Goal: Answer question/provide support: Share knowledge or assist other users

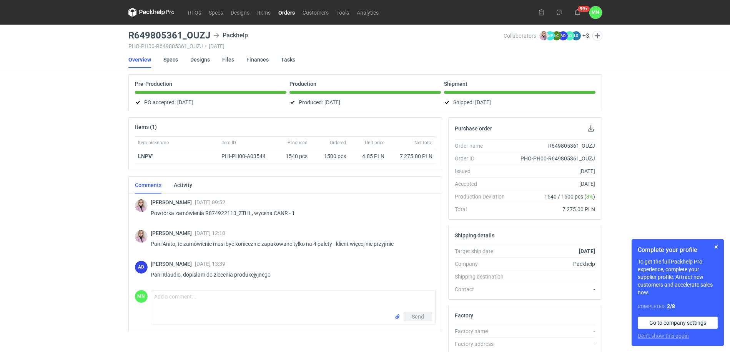
click at [286, 10] on link "Orders" at bounding box center [287, 12] width 24 height 9
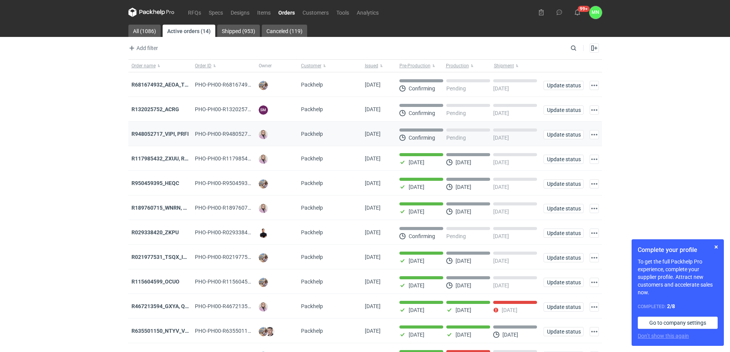
click at [163, 128] on div "R948052717_VIPI, PRFI" at bounding box center [160, 134] width 64 height 25
click at [166, 136] on strong "R948052717_VIPI, PRFI" at bounding box center [160, 134] width 57 height 6
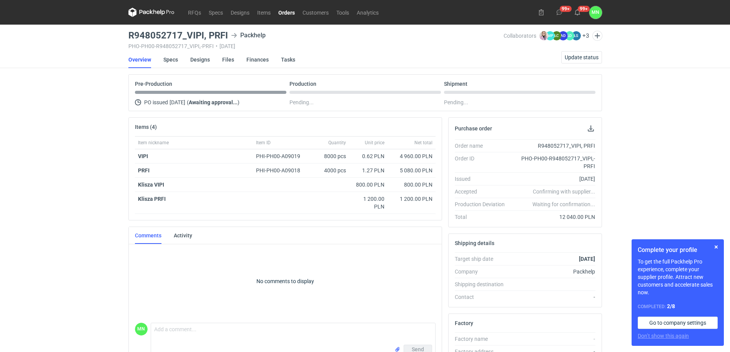
drag, startPoint x: 74, startPoint y: 135, endPoint x: 100, endPoint y: 113, distance: 34.4
click at [74, 135] on div "RFQs Specs Designs Items Orders Customers Tools Analytics 99+ 99+ MN [PERSON_NA…" at bounding box center [365, 176] width 730 height 352
click at [286, 13] on link "Orders" at bounding box center [287, 12] width 24 height 9
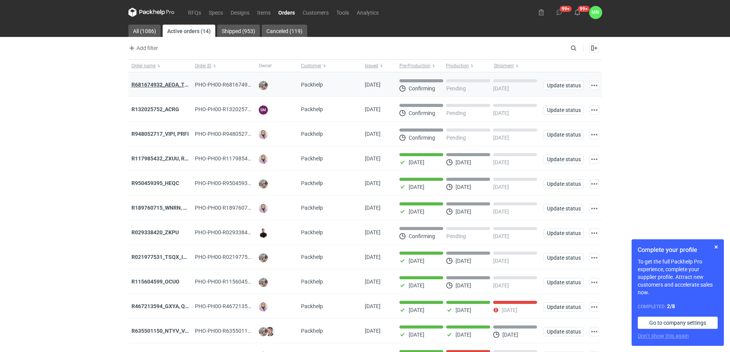
click at [155, 82] on strong "R681674932_AEOA_TIXI_KKTL" at bounding box center [169, 85] width 75 height 6
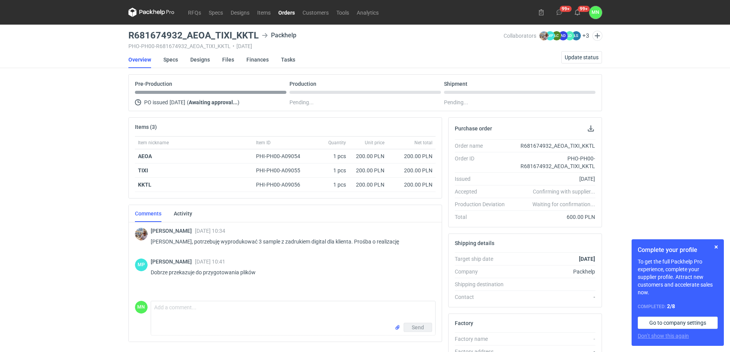
drag, startPoint x: 22, startPoint y: 208, endPoint x: 124, endPoint y: 149, distance: 117.3
click at [22, 208] on div "RFQs Specs Designs Items Orders Customers Tools Analytics 99+ 99+ MN [PERSON_NA…" at bounding box center [365, 176] width 730 height 352
click at [95, 120] on div "RFQs Specs Designs Items Orders Customers Tools Analytics 99+ 99+ MN [PERSON_NA…" at bounding box center [365, 176] width 730 height 352
click at [171, 59] on link "Specs" at bounding box center [170, 59] width 15 height 17
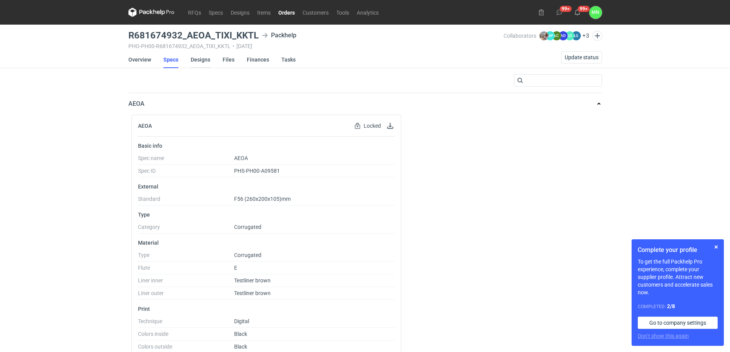
click at [203, 60] on link "Designs" at bounding box center [201, 59] width 20 height 17
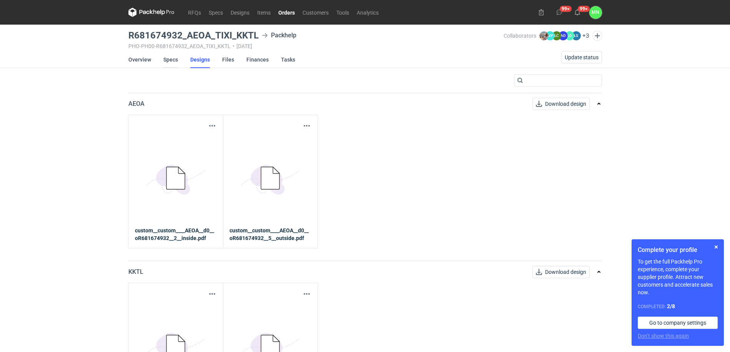
click at [169, 59] on link "Specs" at bounding box center [170, 59] width 15 height 17
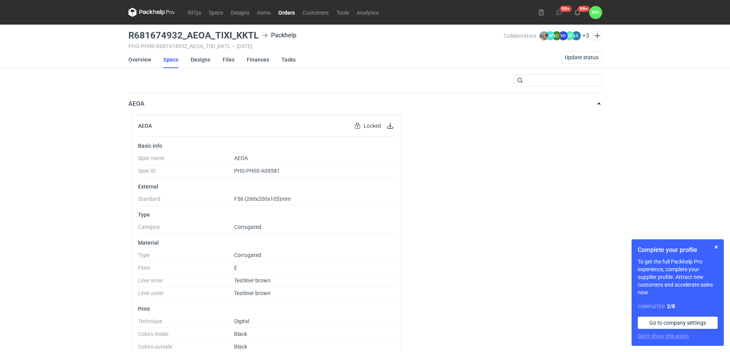
click at [291, 13] on link "Orders" at bounding box center [287, 12] width 24 height 9
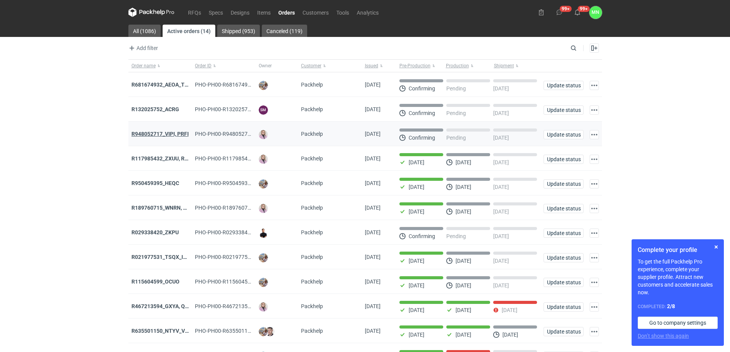
click at [164, 137] on strong "R948052717_VIPI, PRFI" at bounding box center [160, 134] width 57 height 6
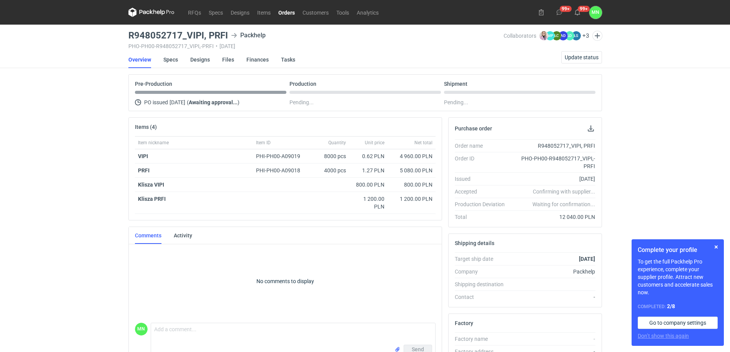
click at [281, 11] on link "Orders" at bounding box center [287, 12] width 24 height 9
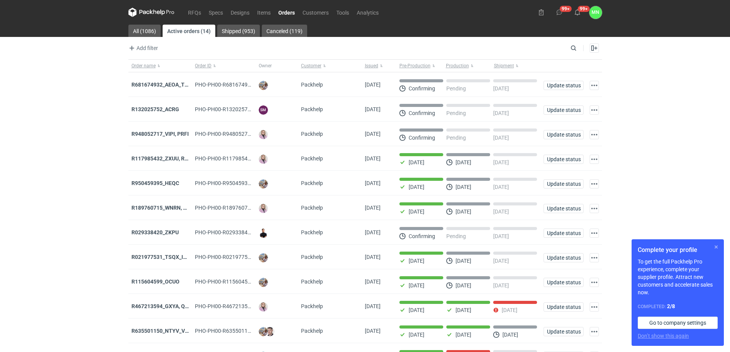
click at [716, 243] on button "button" at bounding box center [716, 246] width 9 height 9
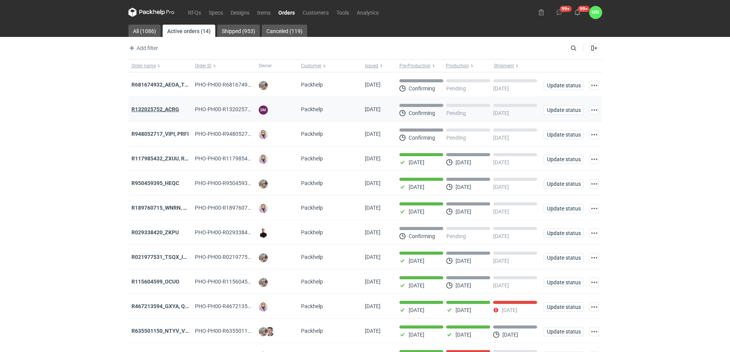
click at [163, 106] on strong "R132025752_ACRG" at bounding box center [156, 109] width 48 height 6
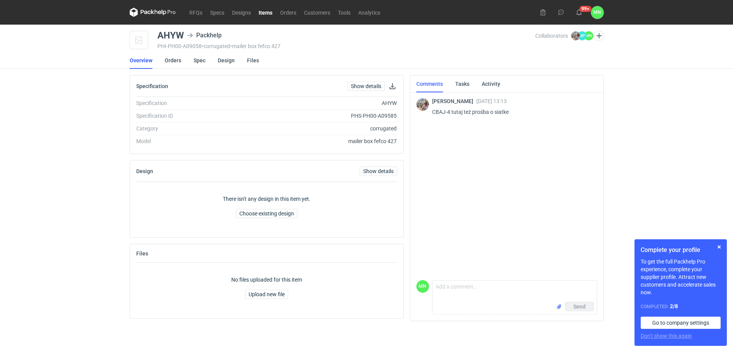
click at [176, 31] on div "AHYW" at bounding box center [170, 35] width 27 height 9
copy div "AHYW"
drag, startPoint x: 52, startPoint y: 216, endPoint x: 215, endPoint y: 103, distance: 198.1
click at [52, 216] on div "RFQs Specs Designs Items Orders Customers Tools Analytics 99+ 99+ MN Małgorzata…" at bounding box center [366, 176] width 733 height 352
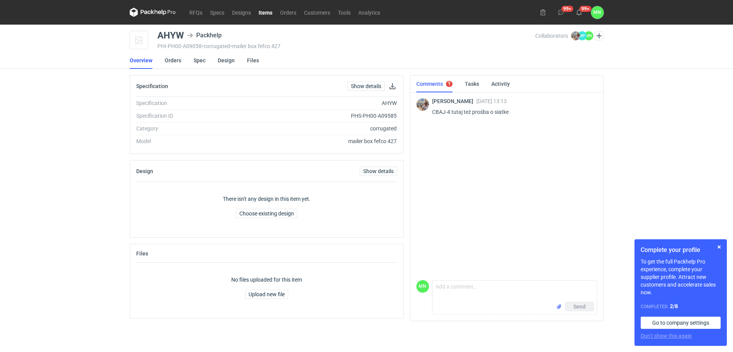
click at [168, 31] on div "AHYW" at bounding box center [170, 35] width 27 height 9
copy div "AHYW"
click at [434, 112] on p "CBAJ-4 tutaj też prośba o siatke" at bounding box center [511, 111] width 159 height 9
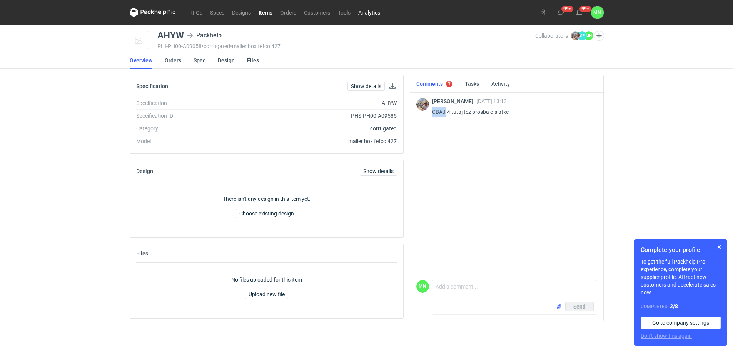
copy p "CBAJ"
click at [465, 293] on textarea "Comment message" at bounding box center [514, 291] width 164 height 22
type textarea "Dzień dobry Panie Michale, w załączniku pliki"
click at [559, 306] on input "file" at bounding box center [559, 307] width 6 height 8
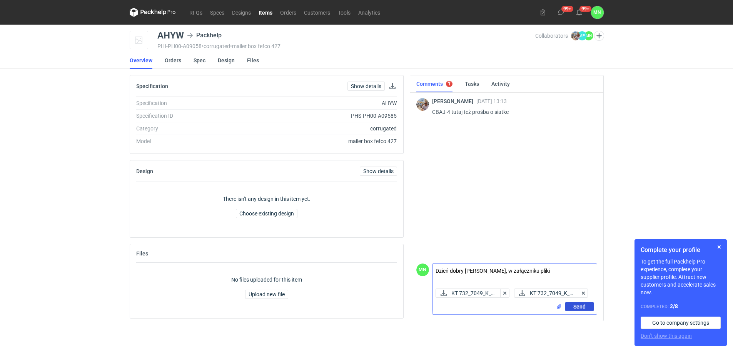
click at [567, 307] on button "Send" at bounding box center [579, 306] width 28 height 9
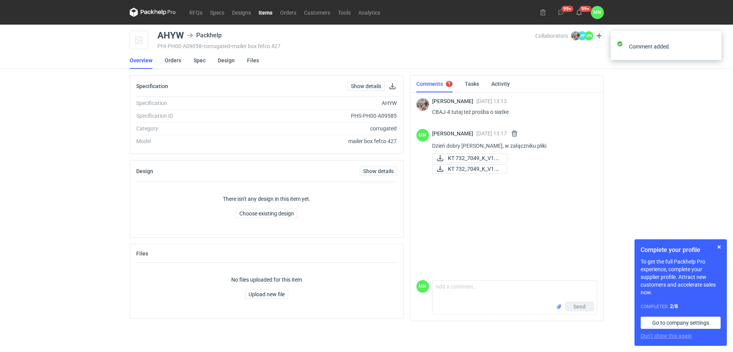
click at [263, 9] on link "Items" at bounding box center [266, 12] width 22 height 9
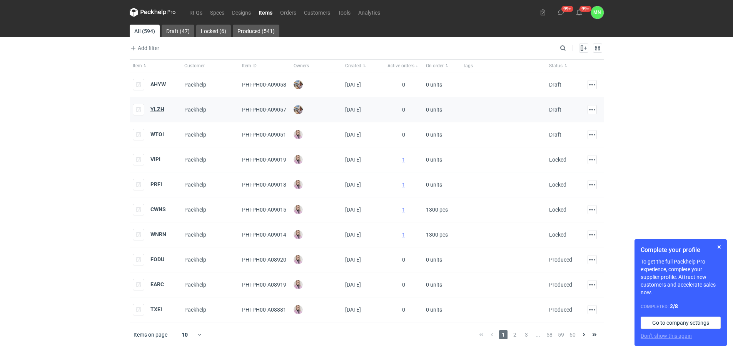
click at [154, 110] on strong "YLZH" at bounding box center [157, 109] width 14 height 6
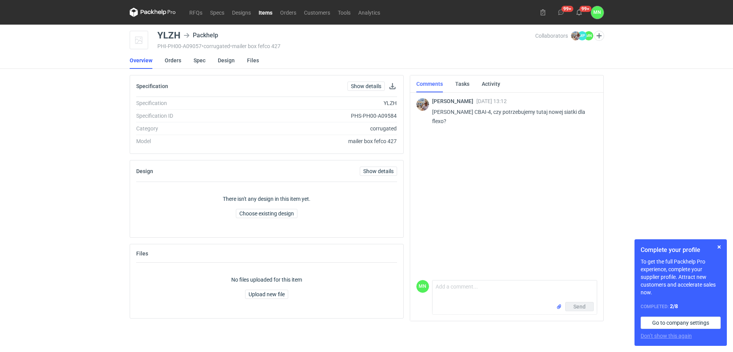
click at [478, 112] on p "Martyna wycena CBAI-4, czy potrzebujemy tutaj nowej siatki dla flexo?" at bounding box center [511, 116] width 159 height 18
click at [160, 37] on div "YLZH" at bounding box center [168, 35] width 23 height 9
copy div "YLZH"
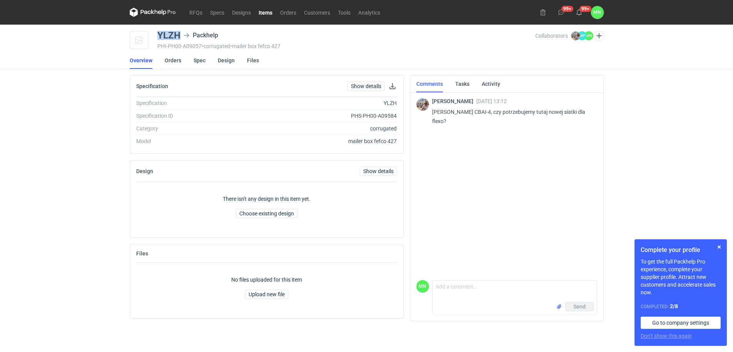
click at [170, 37] on div "YLZH" at bounding box center [168, 35] width 23 height 9
click at [480, 109] on p "Martyna wycena CBAI-4, czy potrzebujemy tutaj nowej siatki dla flexo?" at bounding box center [511, 116] width 159 height 18
copy p "CBAI"
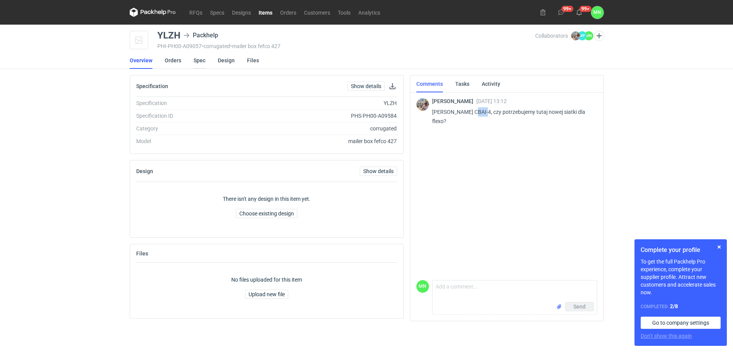
click at [196, 58] on link "Spec" at bounding box center [199, 60] width 12 height 17
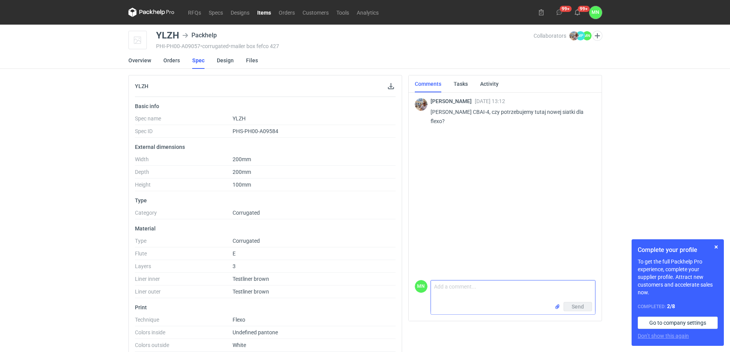
click at [511, 293] on textarea "Comment message" at bounding box center [513, 291] width 164 height 22
type textarea "Dzień dobry Panie Michale, nie potrzebujemy nowej siatki. W załączniku pliki"
click at [559, 305] on input "file" at bounding box center [557, 307] width 6 height 8
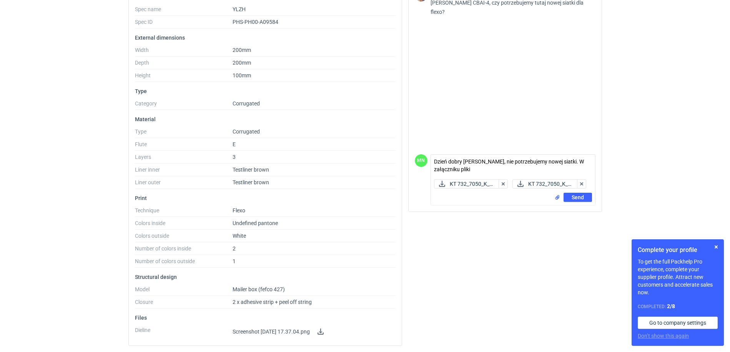
scroll to position [110, 0]
click at [23, 243] on html "RFQs Specs Designs Items Orders Customers Tools Analytics 99+ 99+ MN Małgorzata…" at bounding box center [365, 67] width 730 height 352
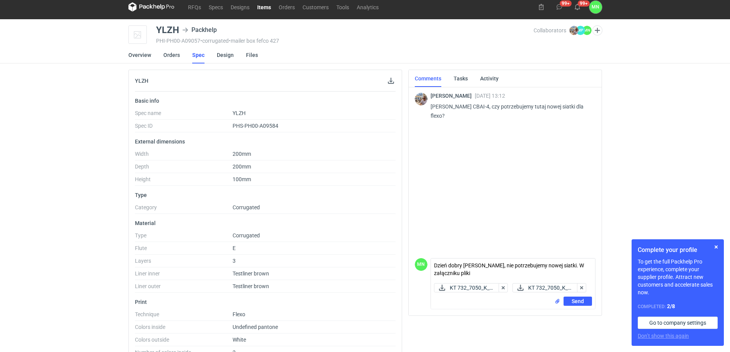
scroll to position [0, 0]
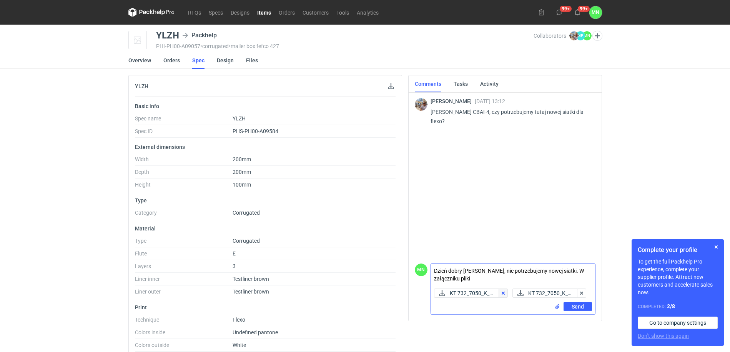
click at [507, 288] on button "button" at bounding box center [503, 292] width 9 height 9
click at [506, 288] on button "button" at bounding box center [503, 292] width 9 height 9
click at [508, 291] on button "button" at bounding box center [503, 292] width 9 height 9
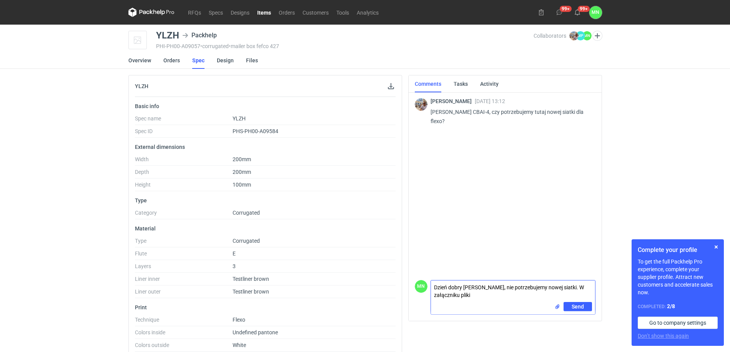
drag, startPoint x: 492, startPoint y: 297, endPoint x: 359, endPoint y: 268, distance: 136.3
click at [369, 271] on div "YLZH Basic info Spec name YLZH Spec ID PHS-PH00-A09584 External dimensions Widt…" at bounding box center [365, 268] width 480 height 386
click at [264, 14] on link "Items" at bounding box center [264, 12] width 22 height 9
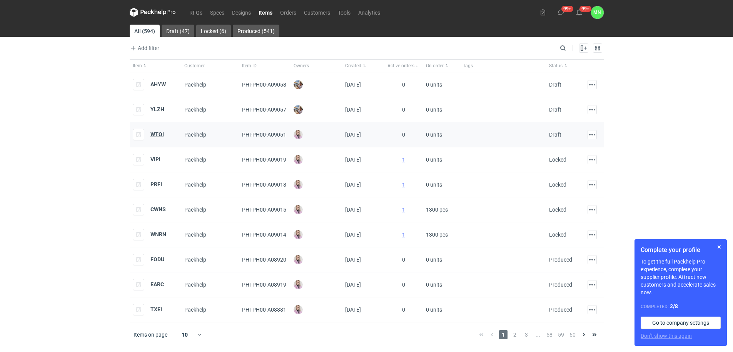
click at [155, 134] on strong "WTOI" at bounding box center [156, 134] width 13 height 6
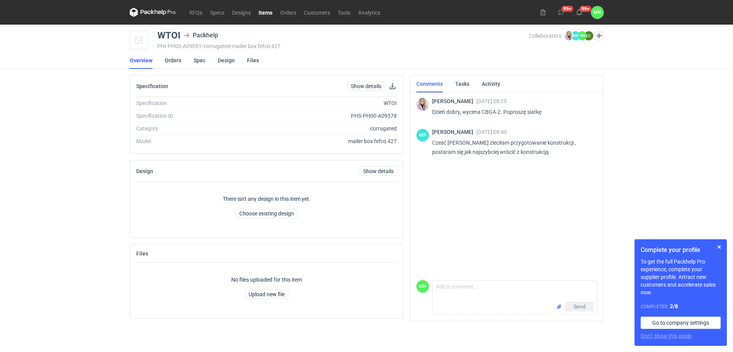
click at [263, 10] on link "Items" at bounding box center [266, 12] width 22 height 9
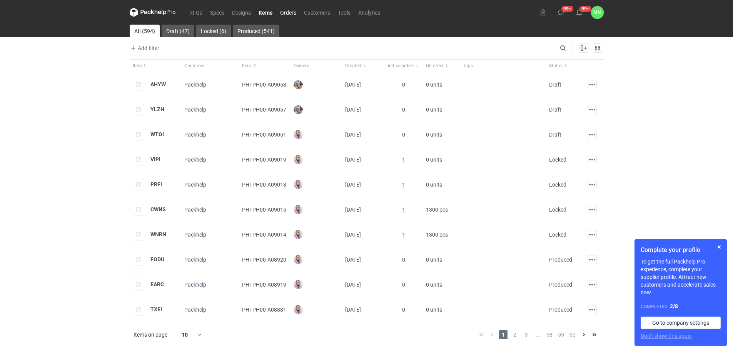
click at [293, 12] on link "Orders" at bounding box center [288, 12] width 24 height 9
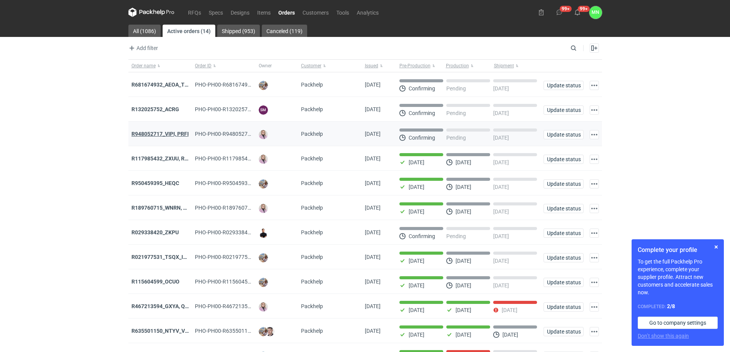
click at [158, 135] on strong "R948052717_VIPI, PRFI" at bounding box center [160, 134] width 57 height 6
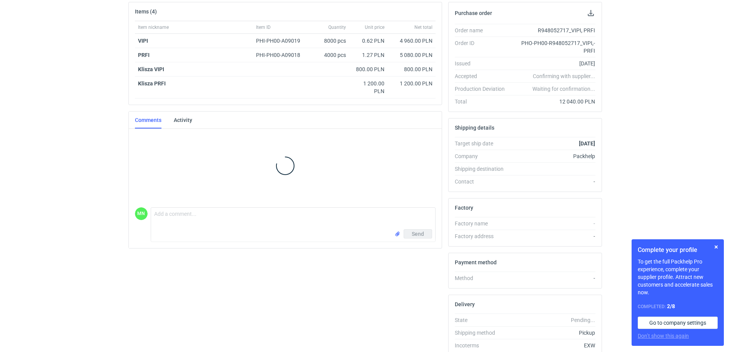
scroll to position [142, 0]
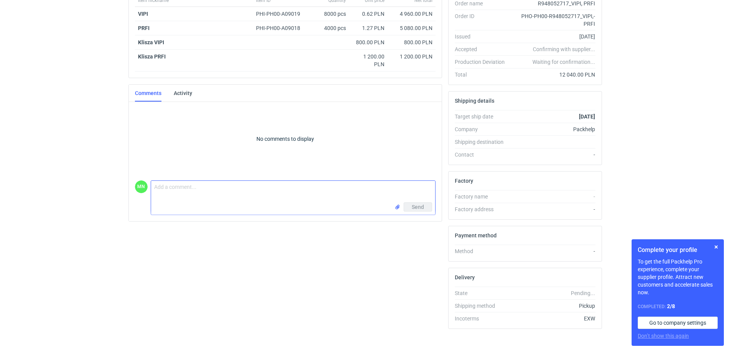
click at [176, 184] on textarea "Comment message" at bounding box center [293, 192] width 284 height 22
click at [322, 196] on textarea "Dzień dobry, proszę o chwilę cierpliwoci" at bounding box center [293, 192] width 284 height 22
click at [299, 186] on textarea "Dzień dobry, proszę o chwilę cierpliwości pliki są opracowywane." at bounding box center [293, 192] width 284 height 22
type textarea "Dzień dobry, proszę o chwilę cierpliwości pliki są w kolejce do opracowania."
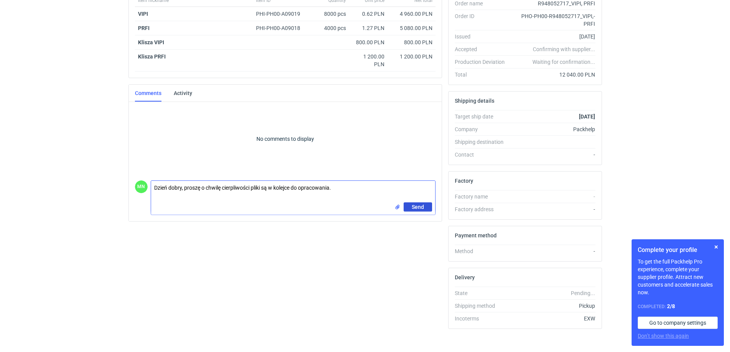
click at [417, 208] on span "Send" at bounding box center [418, 206] width 12 height 5
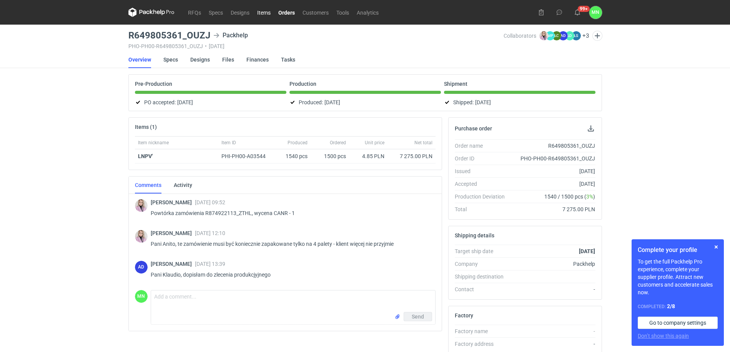
click at [260, 15] on link "Items" at bounding box center [263, 12] width 21 height 9
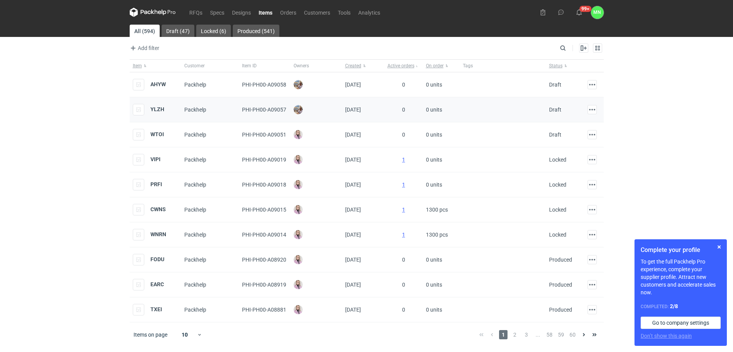
click at [152, 105] on div "YLZH" at bounding box center [149, 110] width 32 height 12
click at [156, 107] on strong "YLZH" at bounding box center [157, 109] width 14 height 6
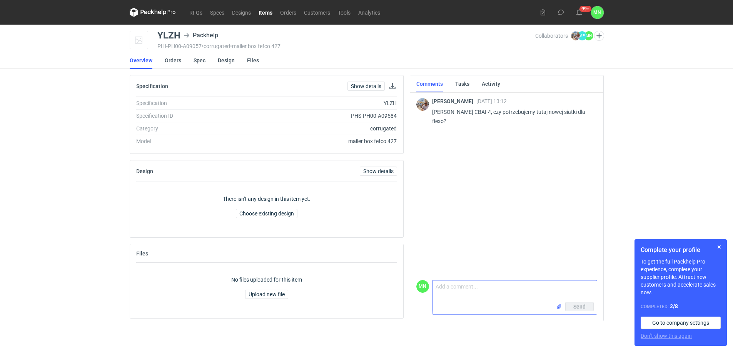
click at [450, 291] on textarea "Comment message" at bounding box center [514, 291] width 164 height 22
type textarea "Dzień dobry Panie Michale, nie potrzebujemy nowej konstrukcji"
click at [533, 306] on div "Send" at bounding box center [514, 308] width 164 height 12
click at [557, 306] on input "file" at bounding box center [559, 307] width 6 height 8
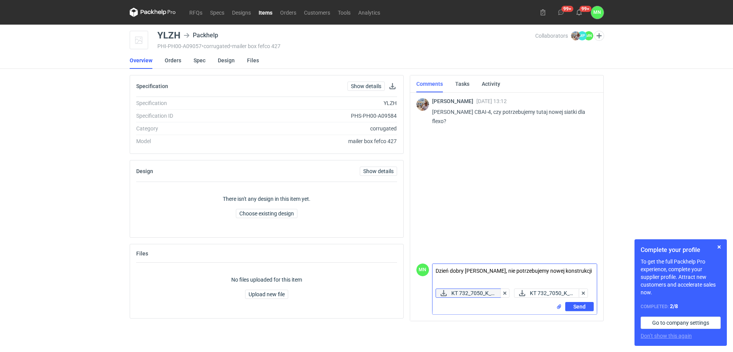
click at [475, 289] on span "KT 732_7050_K_V..." at bounding box center [473, 293] width 44 height 8
click at [201, 60] on link "Spec" at bounding box center [199, 60] width 12 height 17
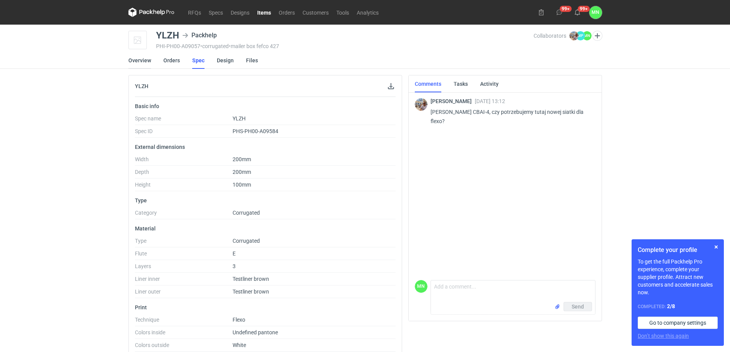
click at [128, 62] on main "YLZH Packhelp PHI-PH00-A09057 • corrugated • mailer box fefco 427 Collaborators…" at bounding box center [365, 243] width 480 height 436
click at [139, 62] on link "Overview" at bounding box center [139, 60] width 23 height 17
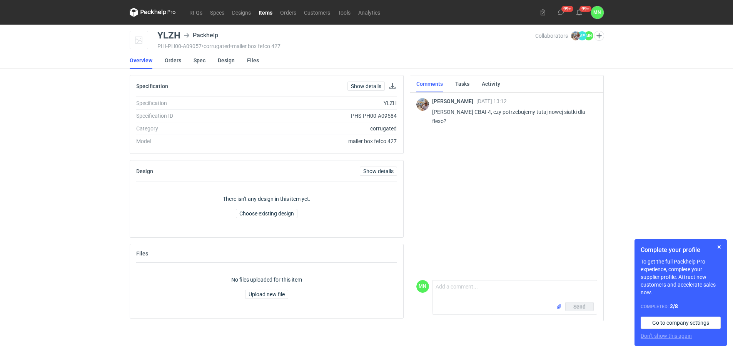
click at [439, 261] on div "Michał Palasek 11 Sep 2025 13:12 Martyna wycena CBAI-4, czy potrzebujemy tutaj …" at bounding box center [506, 184] width 181 height 186
click at [460, 294] on textarea "Comment message" at bounding box center [514, 291] width 164 height 22
click at [558, 308] on input "file" at bounding box center [559, 307] width 6 height 8
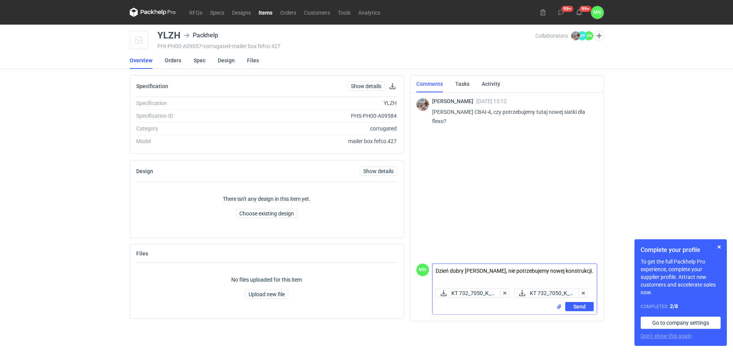
click at [443, 264] on textarea "Dzień dobry Panie Michale, nie potrzebujemy nowej konstrukcji." at bounding box center [514, 275] width 164 height 22
click at [589, 264] on textarea "Dzień dobry Panie Michale, nie potrzebujemy nowej konstrukcji." at bounding box center [514, 275] width 164 height 22
type textarea "Dzień dobry Panie Michale, nie potrzebujemy nowej konstrukcji. W załączniku pli…"
click at [583, 305] on span "Send" at bounding box center [579, 306] width 12 height 5
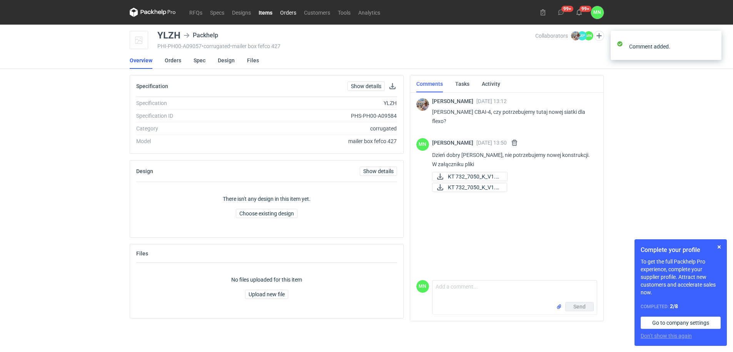
click at [286, 12] on link "Orders" at bounding box center [288, 12] width 24 height 9
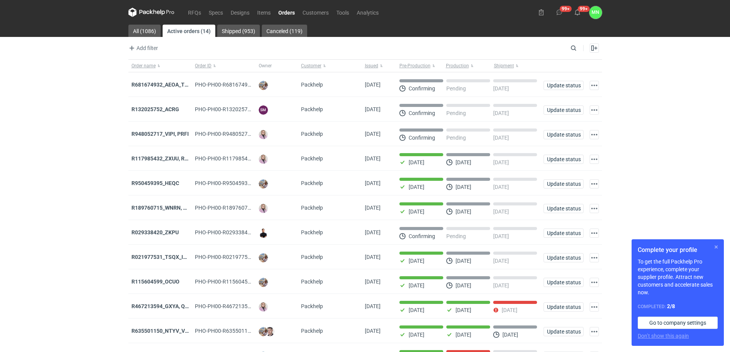
click at [718, 246] on button "button" at bounding box center [716, 246] width 9 height 9
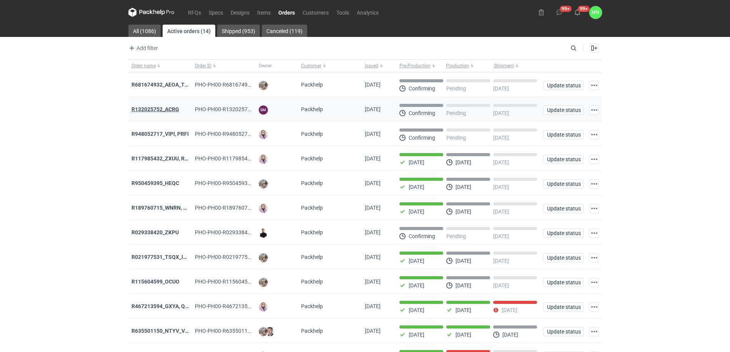
drag, startPoint x: 70, startPoint y: 194, endPoint x: 149, endPoint y: 108, distance: 116.2
click at [72, 191] on div "RFQs Specs Designs Items Orders Customers Tools Analytics 99+ 99+ MN Małgorzata…" at bounding box center [365, 176] width 730 height 352
click at [189, 11] on link "RFQs" at bounding box center [194, 12] width 21 height 9
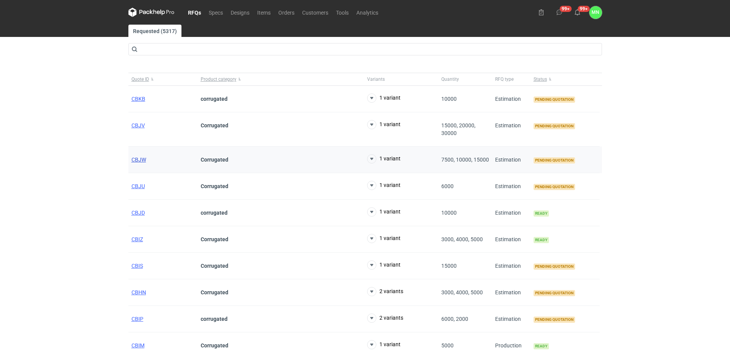
click at [140, 160] on span "CBJW" at bounding box center [139, 160] width 15 height 6
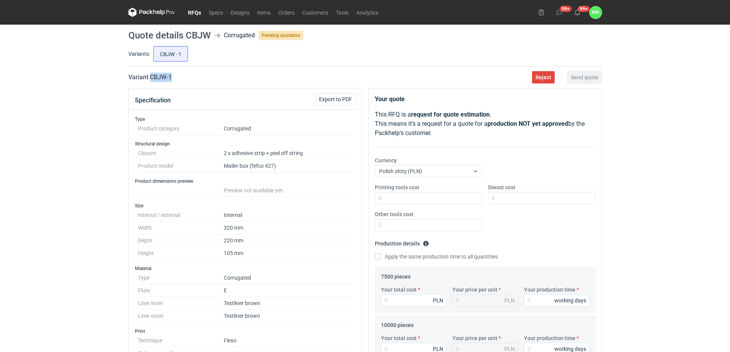
drag, startPoint x: 174, startPoint y: 80, endPoint x: 151, endPoint y: 81, distance: 23.1
click at [151, 81] on h2 "Variant CBJW - 1" at bounding box center [149, 77] width 43 height 9
copy h2 "CBJW - 1"
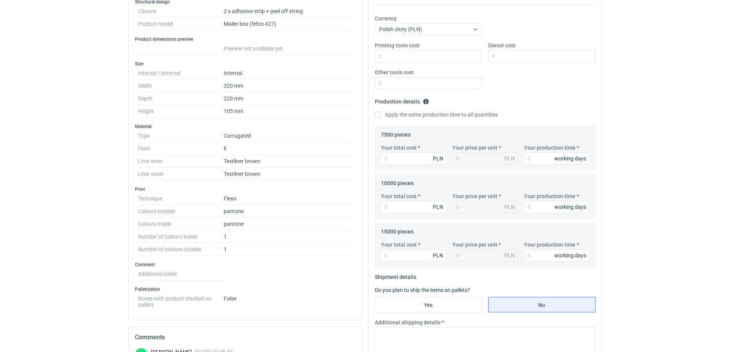
scroll to position [144, 0]
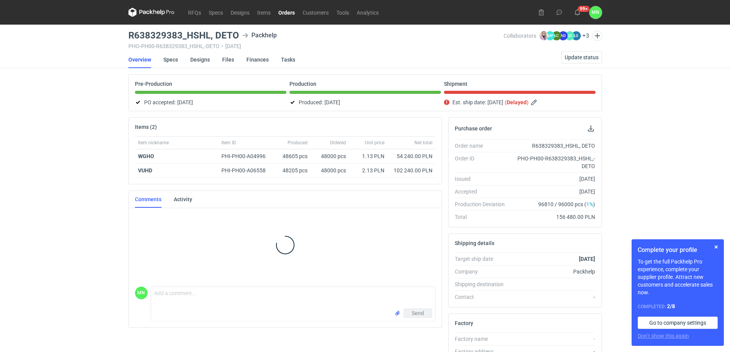
scroll to position [7, 0]
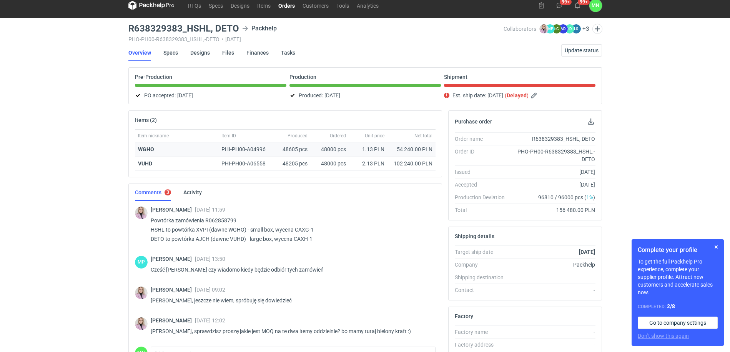
click at [141, 146] on strong "WGHO" at bounding box center [146, 149] width 16 height 6
drag, startPoint x: 141, startPoint y: 146, endPoint x: 209, endPoint y: 25, distance: 139.5
click at [209, 25] on h3 "R638329383_HSHL, DETO" at bounding box center [183, 28] width 111 height 9
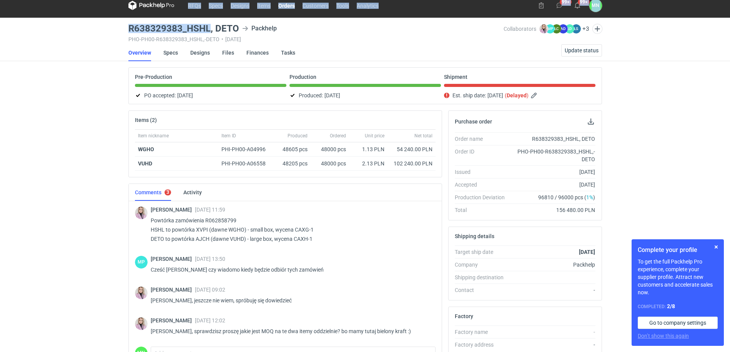
drag, startPoint x: 208, startPoint y: 25, endPoint x: 97, endPoint y: 27, distance: 111.9
click at [97, 27] on div "RFQs Specs Designs Items Orders Customers Tools Analytics 99+ 99+ MN Małgorzata…" at bounding box center [365, 169] width 730 height 352
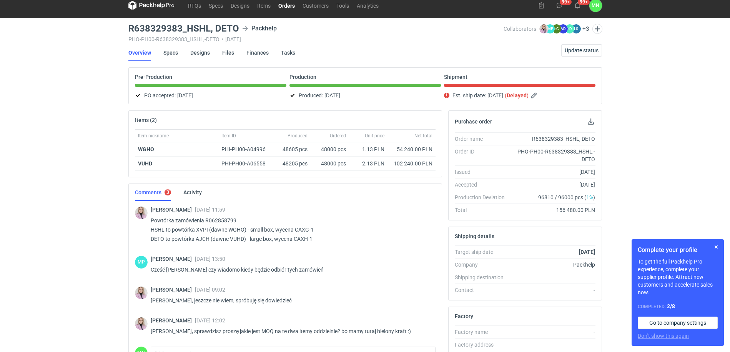
drag, startPoint x: 97, startPoint y: 27, endPoint x: 153, endPoint y: 12, distance: 58.4
click at [110, 22] on div "RFQs Specs Designs Items Orders Customers Tools Analytics 99+ 99+ MN Małgorzata…" at bounding box center [365, 169] width 730 height 352
drag, startPoint x: 210, startPoint y: 26, endPoint x: 129, endPoint y: 27, distance: 80.8
click at [129, 27] on h3 "R638329383_HSHL, DETO" at bounding box center [183, 28] width 111 height 9
copy h3 "R638329383_HSHL"
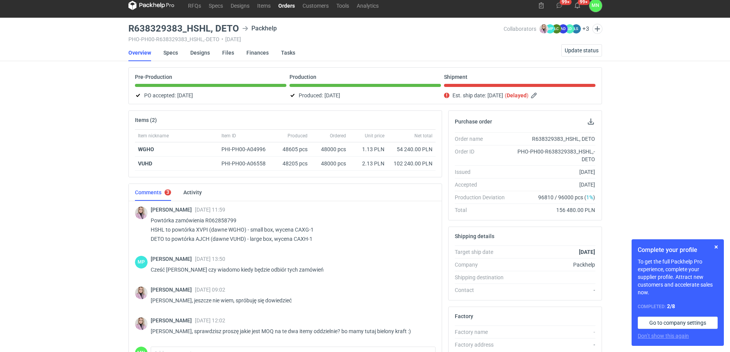
click at [225, 24] on h3 "R638329383_HSHL, DETO" at bounding box center [183, 28] width 111 height 9
copy h3 "DETO"
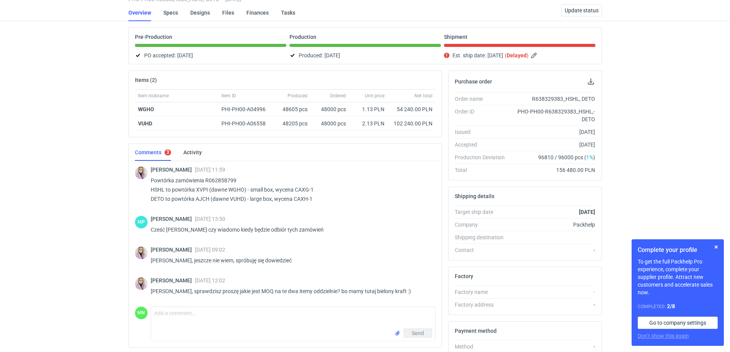
scroll to position [48, 0]
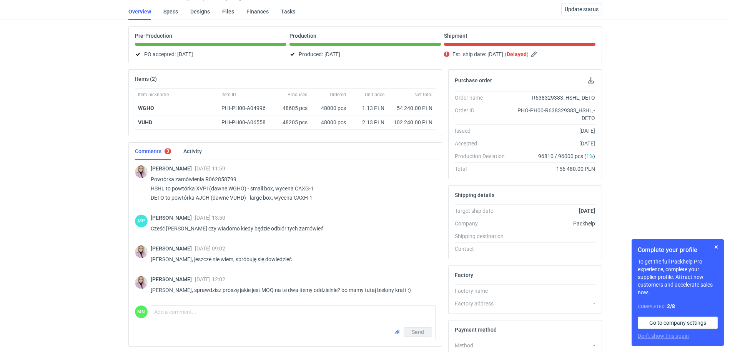
drag, startPoint x: 63, startPoint y: 189, endPoint x: 62, endPoint y: 177, distance: 11.9
click at [63, 189] on div "RFQs Specs Designs Items Orders Customers Tools Analytics 99+ 99+ MN Małgorzata…" at bounding box center [365, 128] width 730 height 352
click at [94, 168] on div "RFQs Specs Designs Items Orders Customers Tools Analytics 99+ 99+ MN Małgorzata…" at bounding box center [365, 128] width 730 height 352
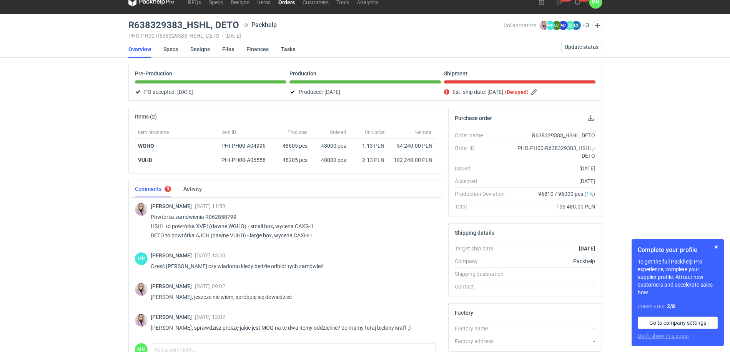
scroll to position [0, 0]
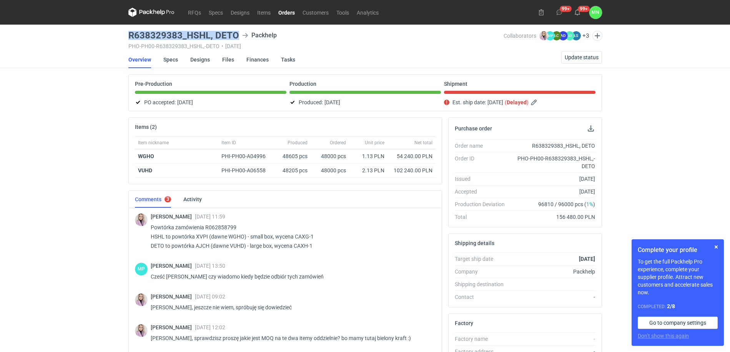
drag, startPoint x: 229, startPoint y: 38, endPoint x: 130, endPoint y: 34, distance: 98.5
click at [130, 34] on h3 "R638329383_HSHL, DETO" at bounding box center [183, 35] width 111 height 9
copy h3 "R638329383_HSHL, DETO"
click at [41, 246] on div "RFQs Specs Designs Items Orders Customers Tools Analytics 99+ 99+ MN Małgorzata…" at bounding box center [365, 176] width 730 height 352
click at [294, 13] on link "Orders" at bounding box center [287, 12] width 24 height 9
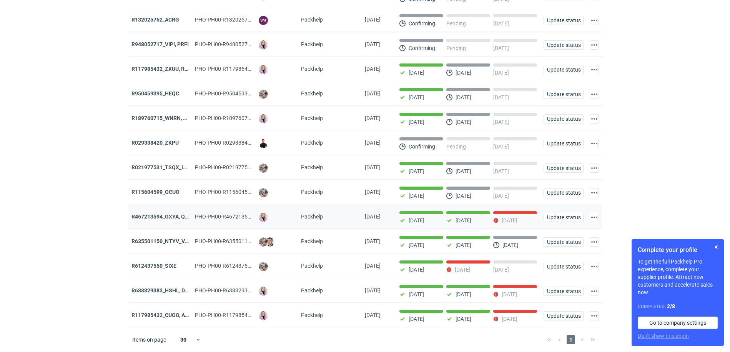
scroll to position [95, 0]
click at [170, 290] on strong "R638329383_HSHL, DETO" at bounding box center [164, 290] width 64 height 6
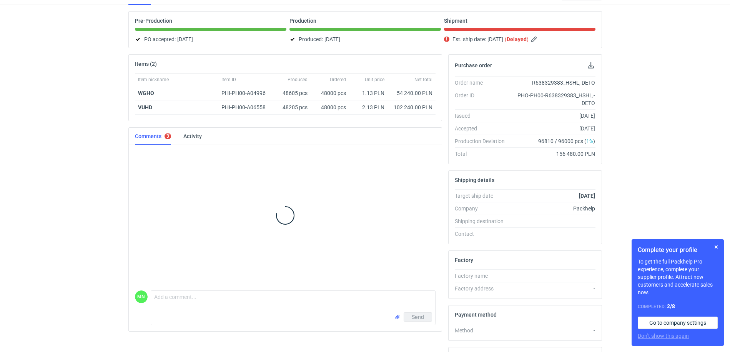
scroll to position [150, 0]
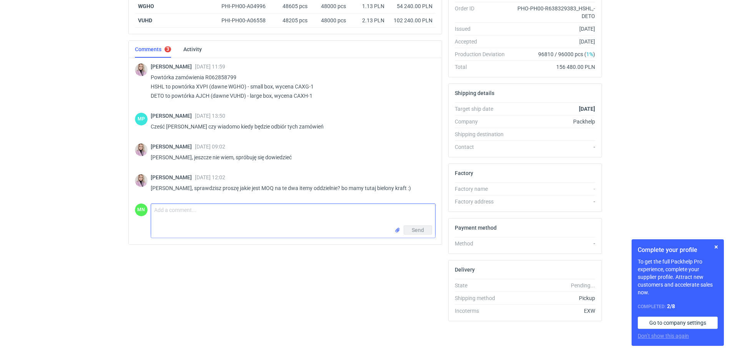
click at [181, 221] on textarea "Comment message" at bounding box center [293, 215] width 284 height 22
drag, startPoint x: 81, startPoint y: 256, endPoint x: 103, endPoint y: 247, distance: 24.1
click at [81, 202] on html "RFQs Specs Designs Items Orders Customers Tools Analytics 99+ 99+ MN Małgorzata…" at bounding box center [365, 26] width 730 height 352
click at [311, 206] on textarea "Dzień dobry Panie Klaudio, sprawdzam z dostawcą" at bounding box center [293, 215] width 284 height 22
type textarea "Dzień dobry Panie Klaudio, sprawdzam z dostawcą możliwości, wrócę z odpowiedzią"
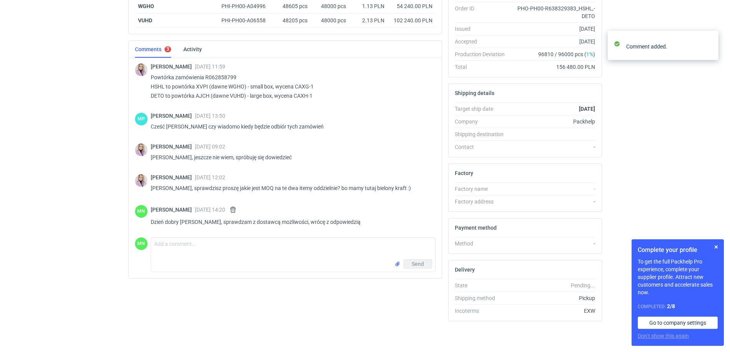
drag, startPoint x: 27, startPoint y: 72, endPoint x: 46, endPoint y: 61, distance: 22.8
click at [27, 72] on div "RFQs Specs Designs Items Orders Customers Tools Analytics 99+ 99+ MN Małgorzata…" at bounding box center [365, 26] width 730 height 352
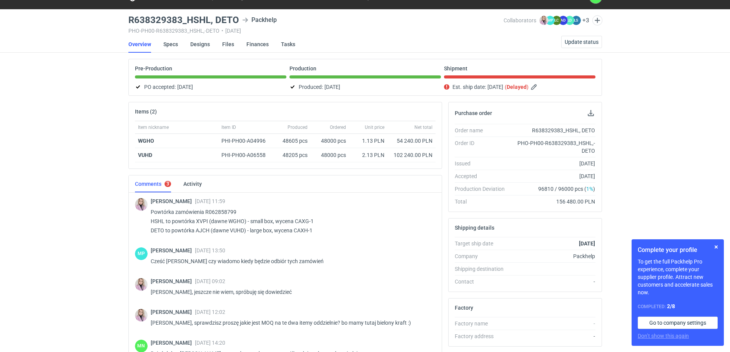
scroll to position [6, 0]
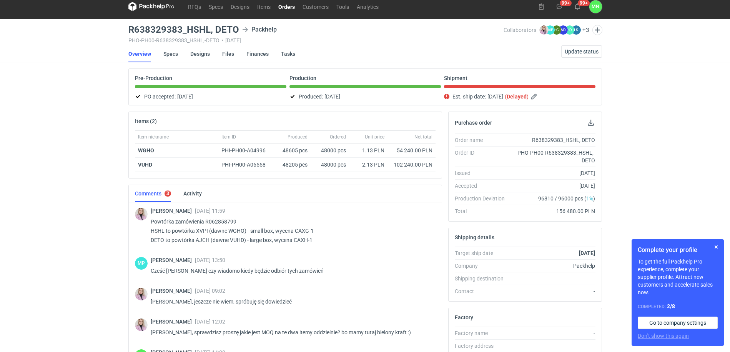
click at [198, 32] on h3 "R638329383_HSHL, DETO" at bounding box center [183, 29] width 111 height 9
copy h3 "R638329383_HSHL"
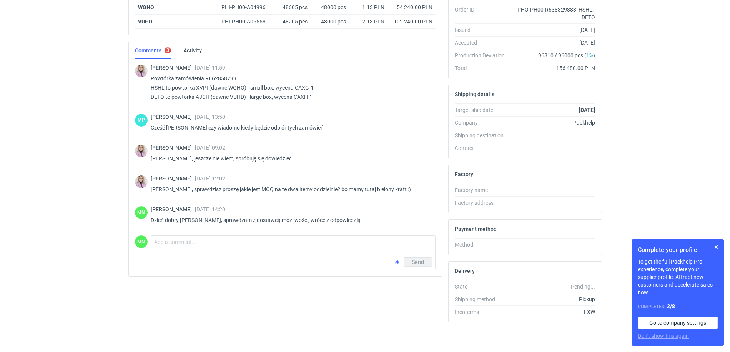
scroll to position [150, 0]
click at [173, 240] on textarea "Comment message" at bounding box center [293, 246] width 284 height 22
paste textarea "R638329383_HSHL"
click at [209, 246] on textarea "Pani Klaudio, R638329383_HSHL - 10000 sztuk" at bounding box center [293, 246] width 284 height 22
drag, startPoint x: 424, startPoint y: 157, endPoint x: 327, endPoint y: 157, distance: 96.9
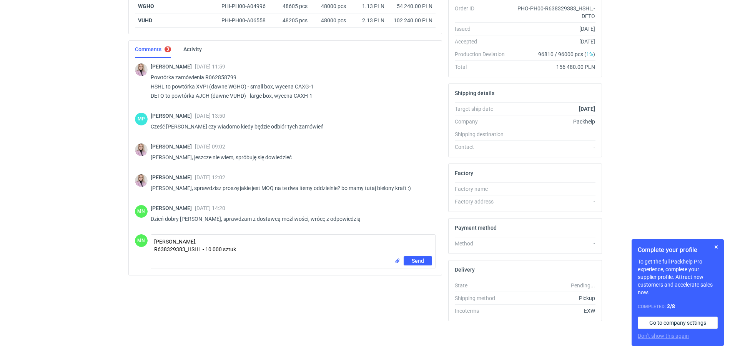
click at [424, 157] on p "Martyna, jeszcze nie wiem, spróbuję się dowiedzieć" at bounding box center [290, 157] width 279 height 9
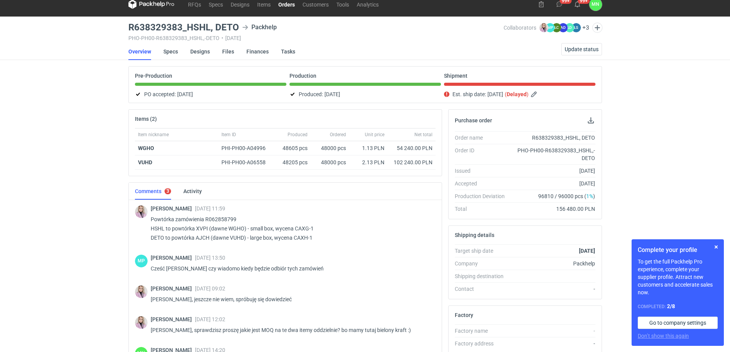
scroll to position [6, 0]
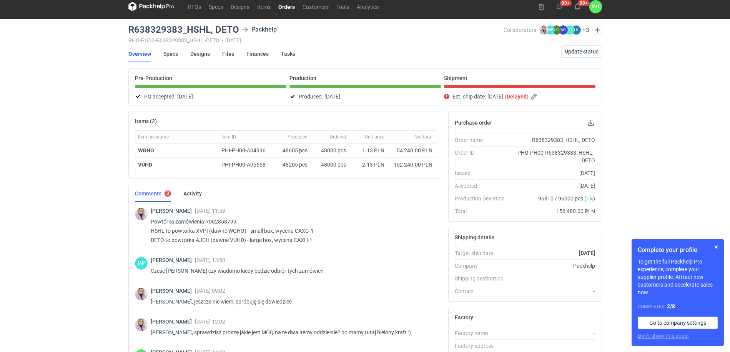
click at [233, 29] on h3 "R638329383_HSHL, DETO" at bounding box center [183, 29] width 111 height 9
copy h3 "DETO"
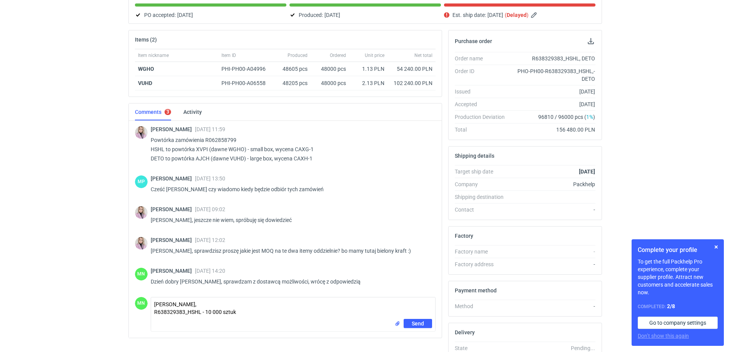
scroll to position [0, 0]
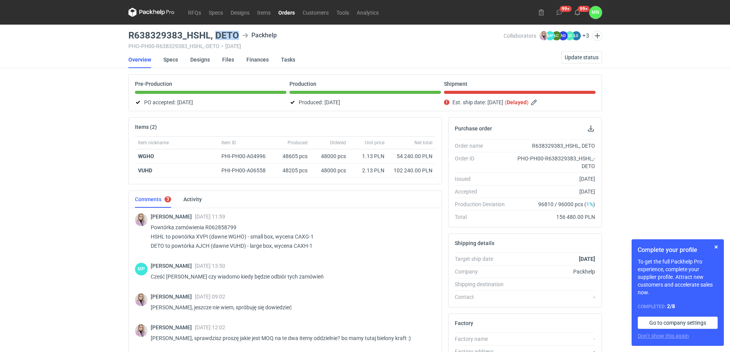
copy h3 "DETO"
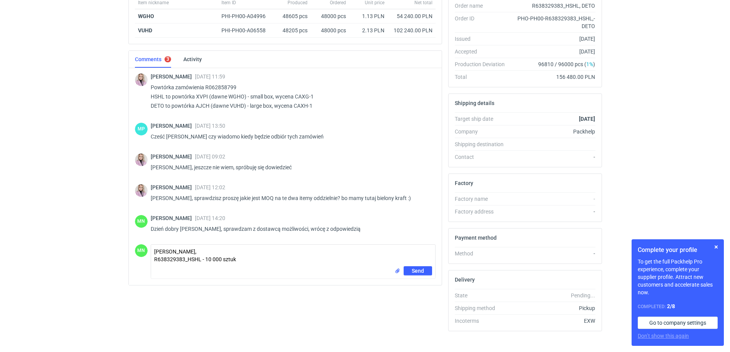
scroll to position [150, 0]
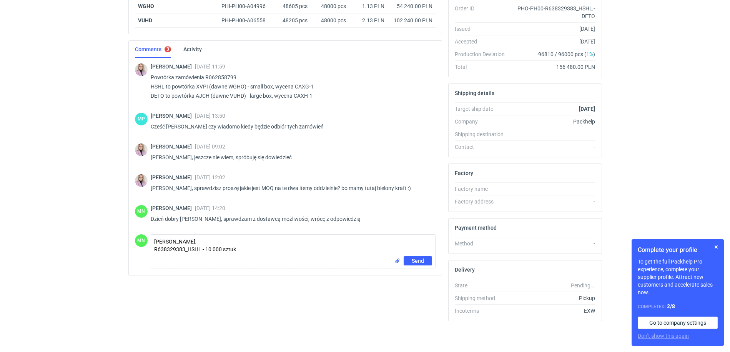
click at [170, 258] on div "Send" at bounding box center [293, 262] width 284 height 12
click at [165, 255] on textarea "Pani Klaudio, R638329383_HSHL - 10 000 sztuk" at bounding box center [293, 246] width 284 height 22
click at [236, 246] on textarea "Pani Klaudio, R638329383_HSHL - 10 000 sztuk" at bounding box center [293, 246] width 284 height 22
paste textarea "DETO"
drag, startPoint x: 187, startPoint y: 250, endPoint x: 152, endPoint y: 250, distance: 35.0
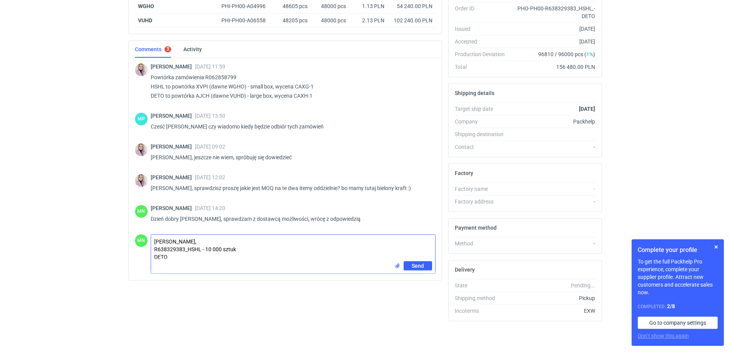
click at [152, 250] on textarea "Pani Klaudio, R638329383_HSHL - 10 000 sztuk DETO" at bounding box center [293, 248] width 284 height 27
click at [153, 258] on textarea "Pani Klaudio, R638329383_HSHL - 10 000 sztuk DETO" at bounding box center [293, 248] width 284 height 27
paste textarea "R638329383_"
click at [28, 196] on div "RFQs Specs Designs Items Orders Customers Tools Analytics 99+ 99+ MN Małgorzata…" at bounding box center [365, 26] width 730 height 352
click at [218, 256] on textarea "Pani Klaudio, R638329383_HSHL - 10 000 sztuk R638329383_DETO" at bounding box center [293, 248] width 284 height 27
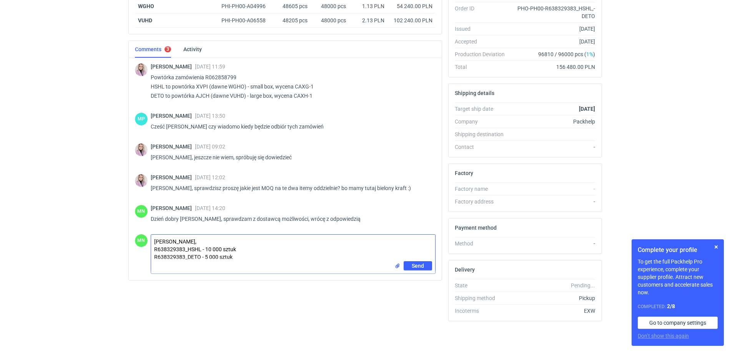
type textarea "Pani Klaudio, R638329383_HSHL - 10 000 sztuk R638329383_DETO - 5 000 sztuk"
click at [423, 266] on span "Send" at bounding box center [418, 265] width 12 height 5
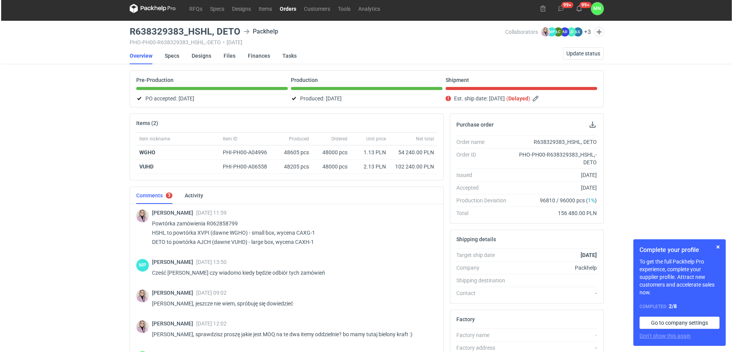
scroll to position [0, 0]
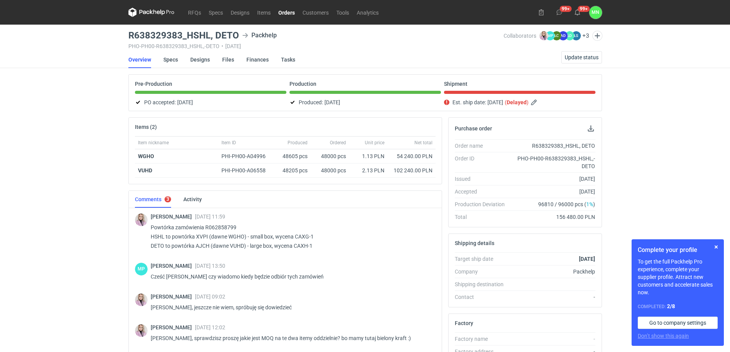
click at [293, 16] on link "Orders" at bounding box center [287, 12] width 24 height 9
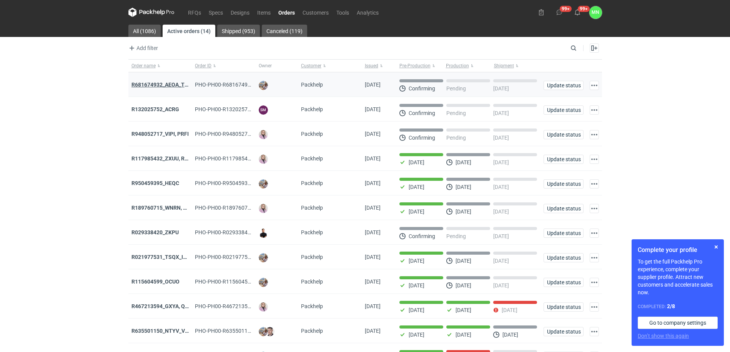
click at [158, 83] on strong "R681674932_AEOA_TIXI_KKTL" at bounding box center [169, 85] width 75 height 6
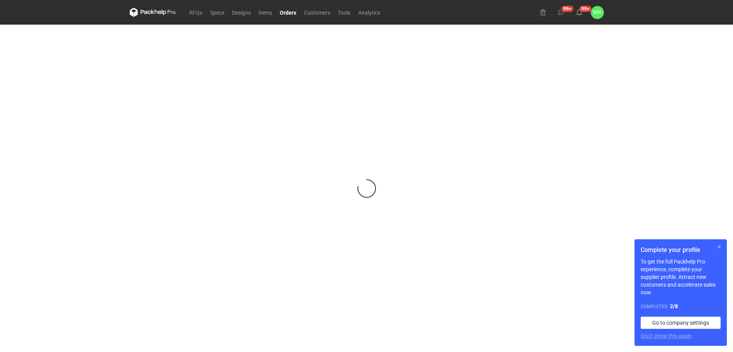
click at [718, 245] on button "button" at bounding box center [718, 246] width 9 height 9
